Goal: Navigation & Orientation: Find specific page/section

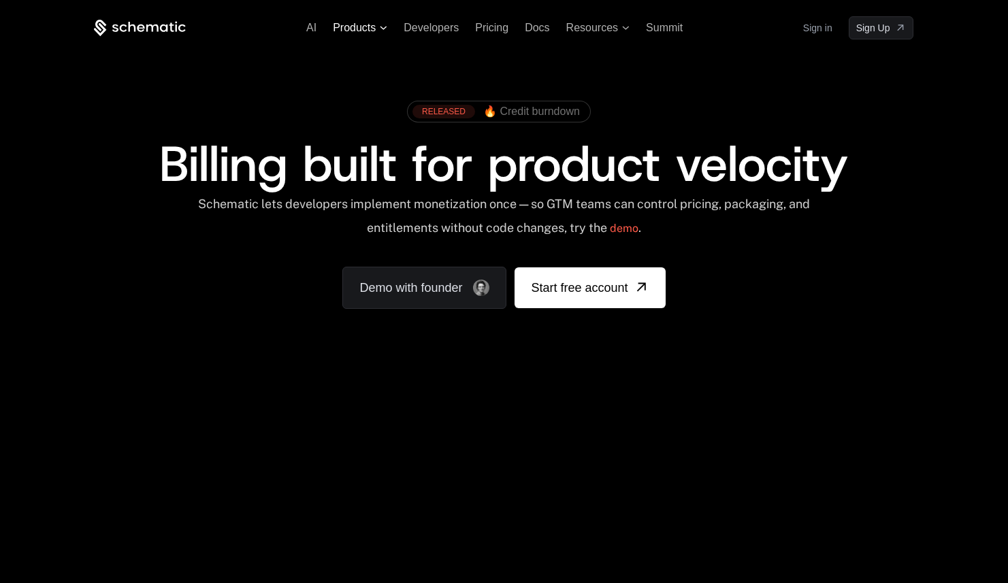
click at [352, 32] on span "Products" at bounding box center [354, 28] width 43 height 12
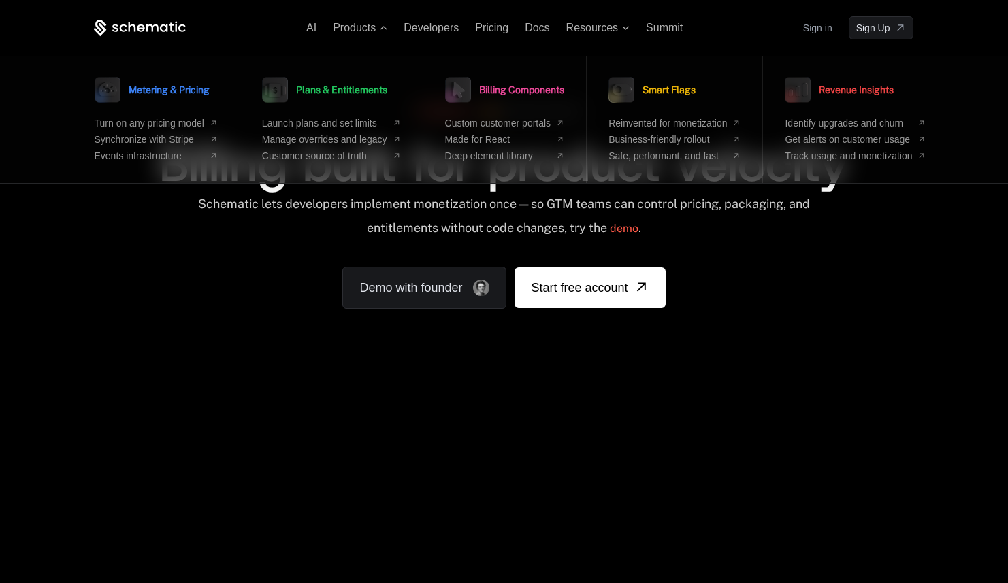
click at [159, 276] on div "RELEASED 🔥 Credit burndown Billing built for product velocity Schematic lets de…" at bounding box center [504, 201] width 820 height 215
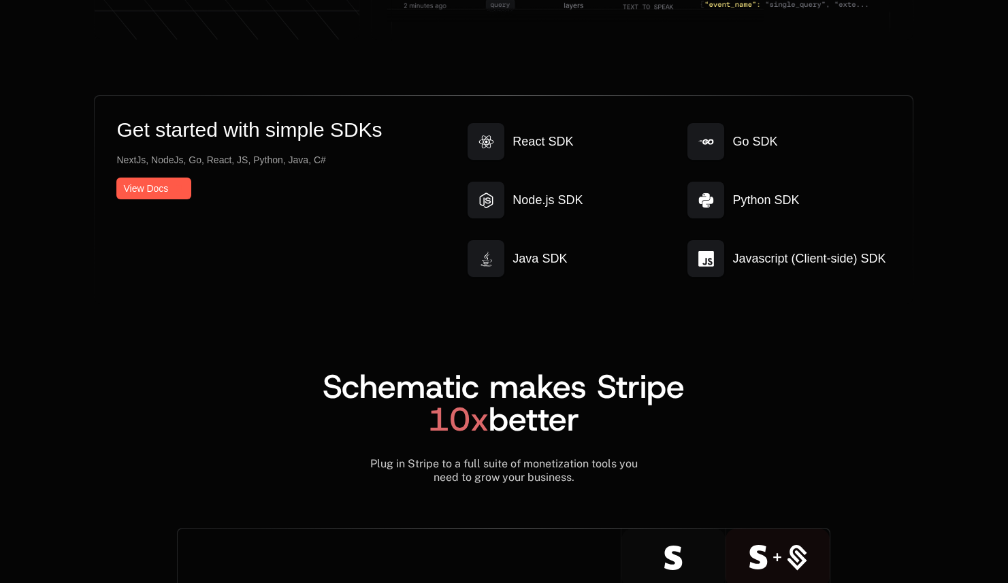
scroll to position [7329, 0]
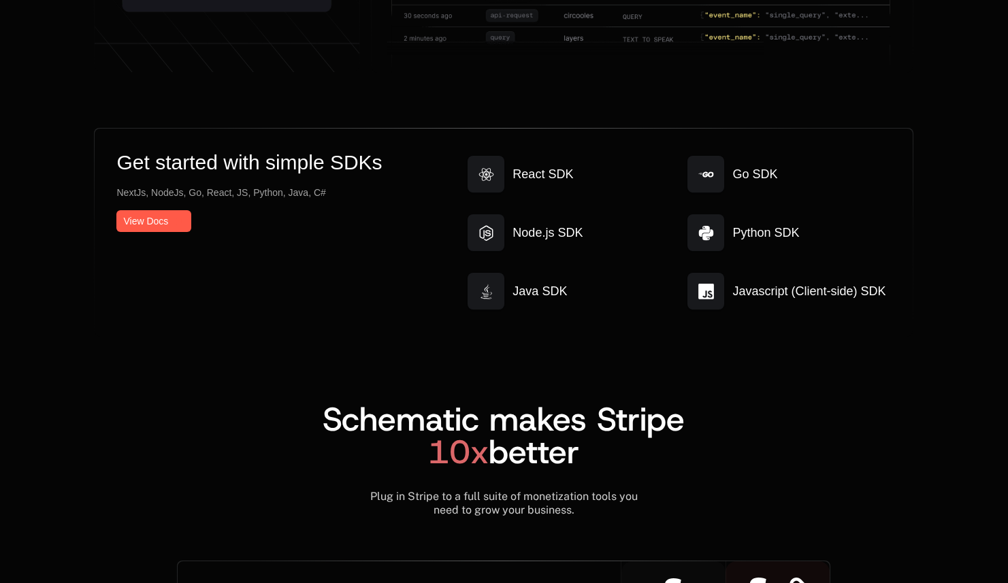
scroll to position [7329, 0]
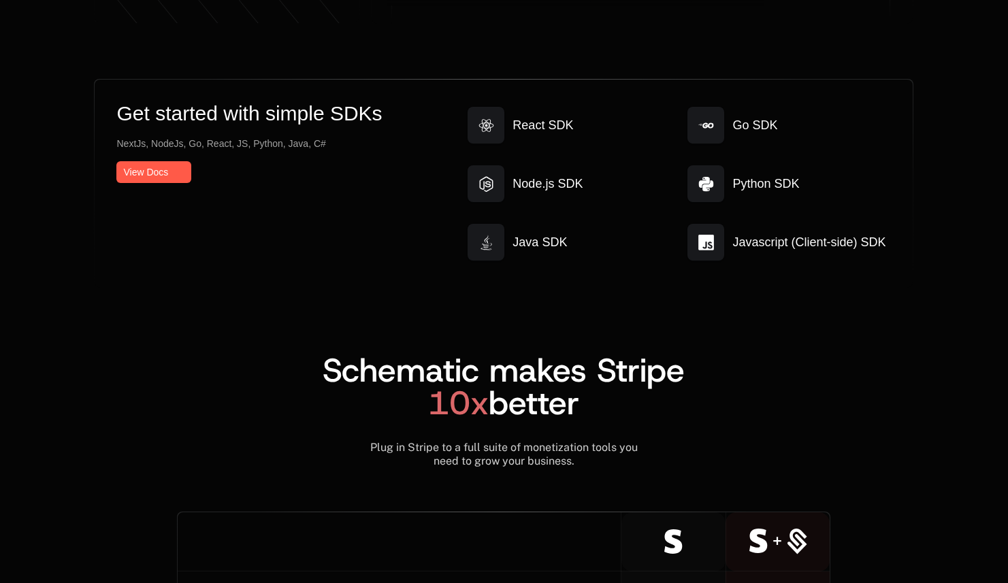
scroll to position [7263, 0]
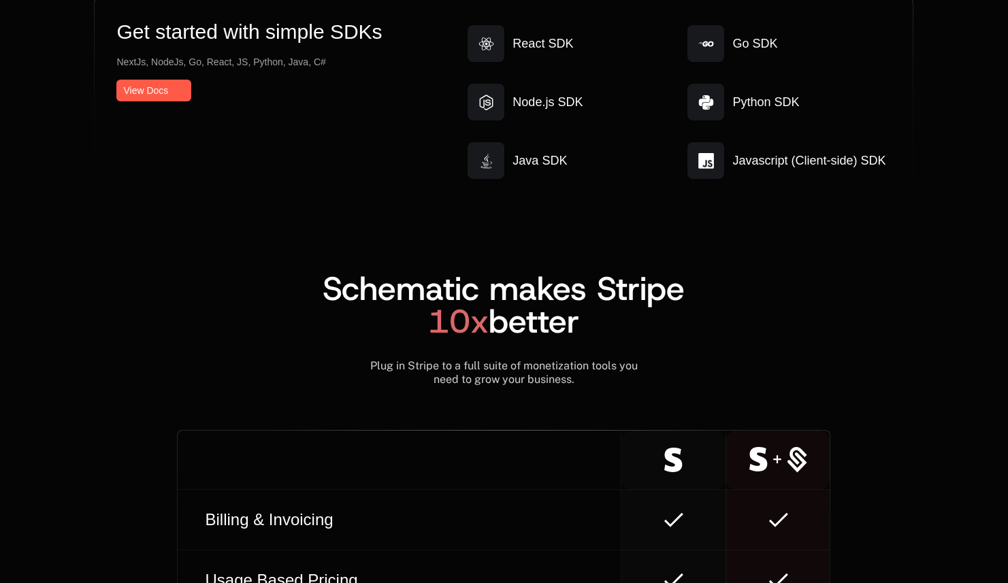
scroll to position [7198, 0]
